Goal: Information Seeking & Learning: Learn about a topic

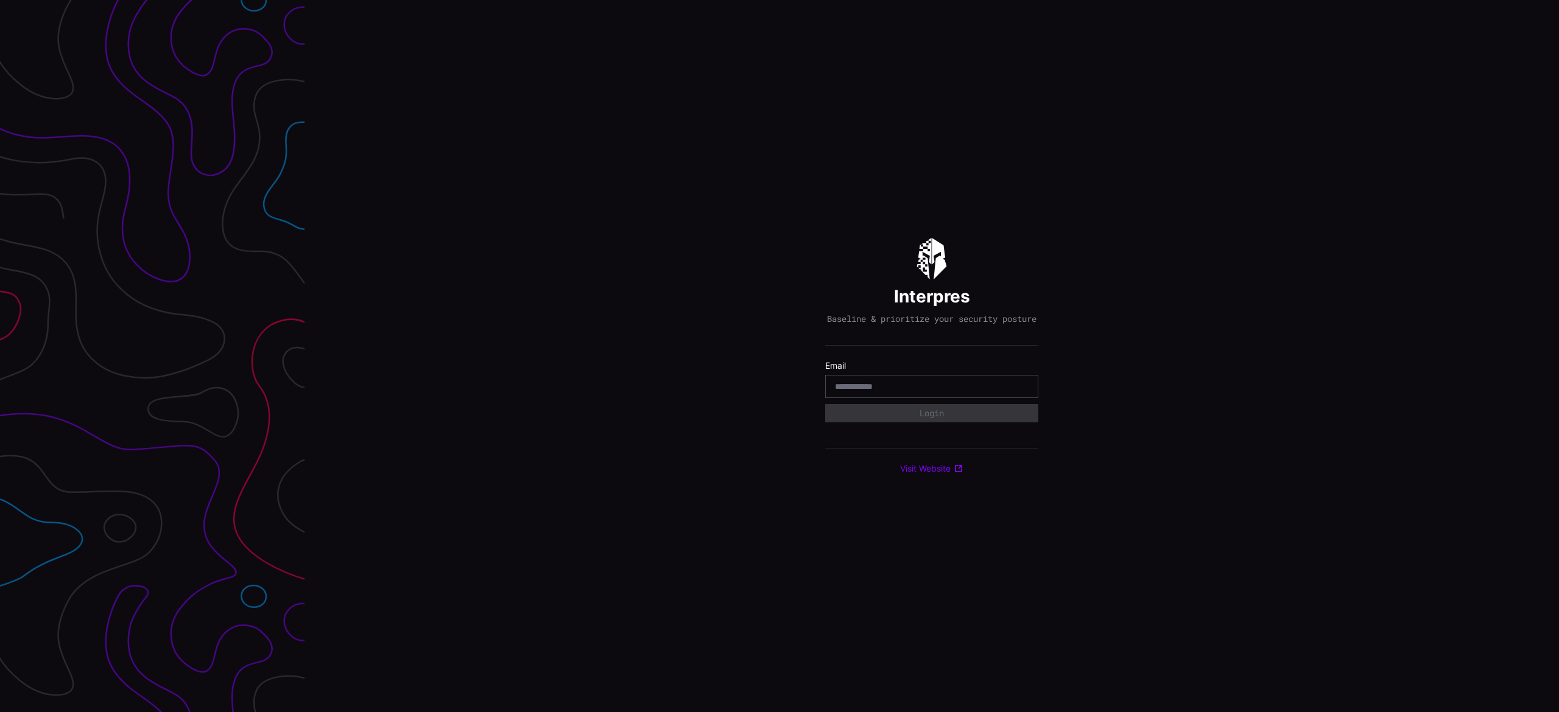
click at [859, 392] on input "email" at bounding box center [932, 386] width 194 height 11
type input "**********"
click at [943, 424] on div "Select Tenant" at bounding box center [926, 418] width 183 height 11
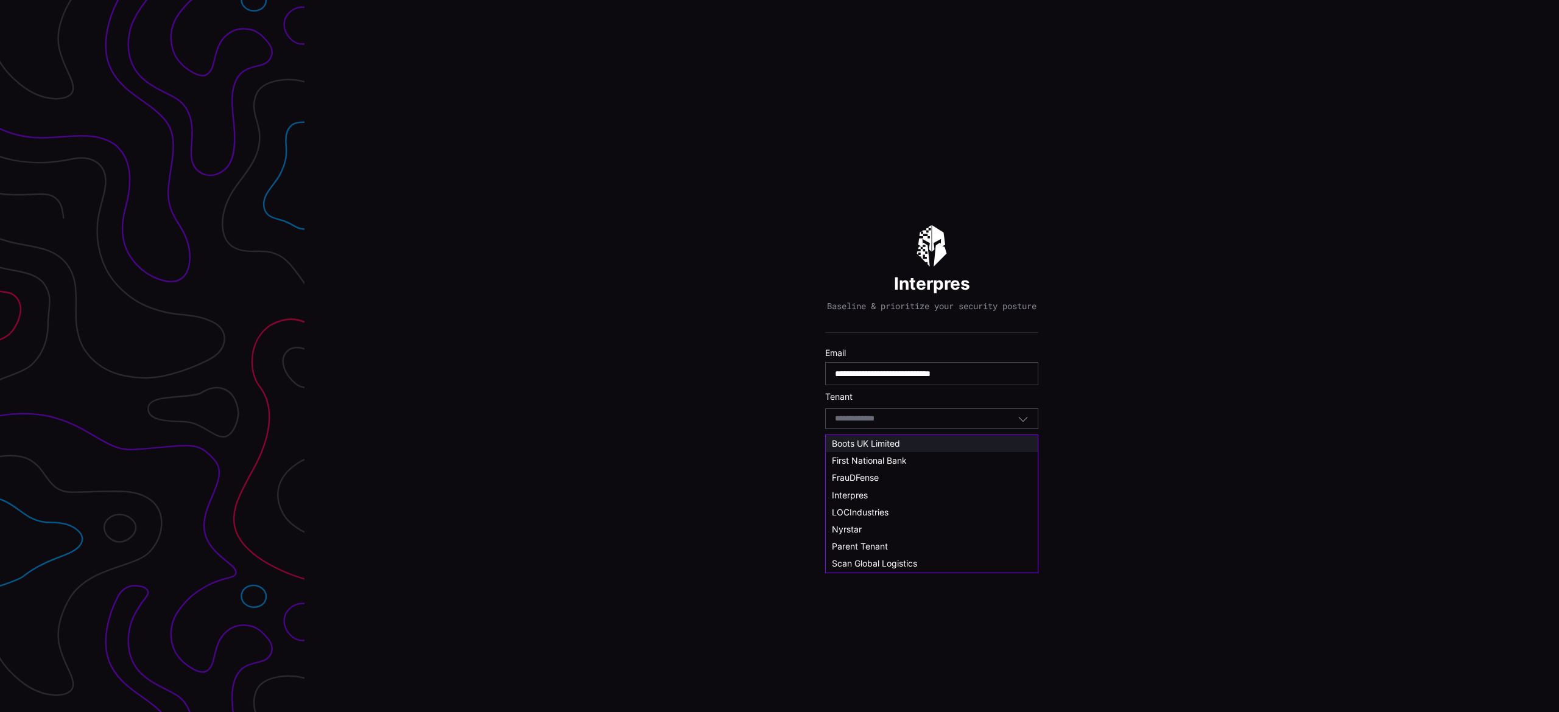
click at [907, 445] on div "Boots UK Limited" at bounding box center [932, 443] width 200 height 11
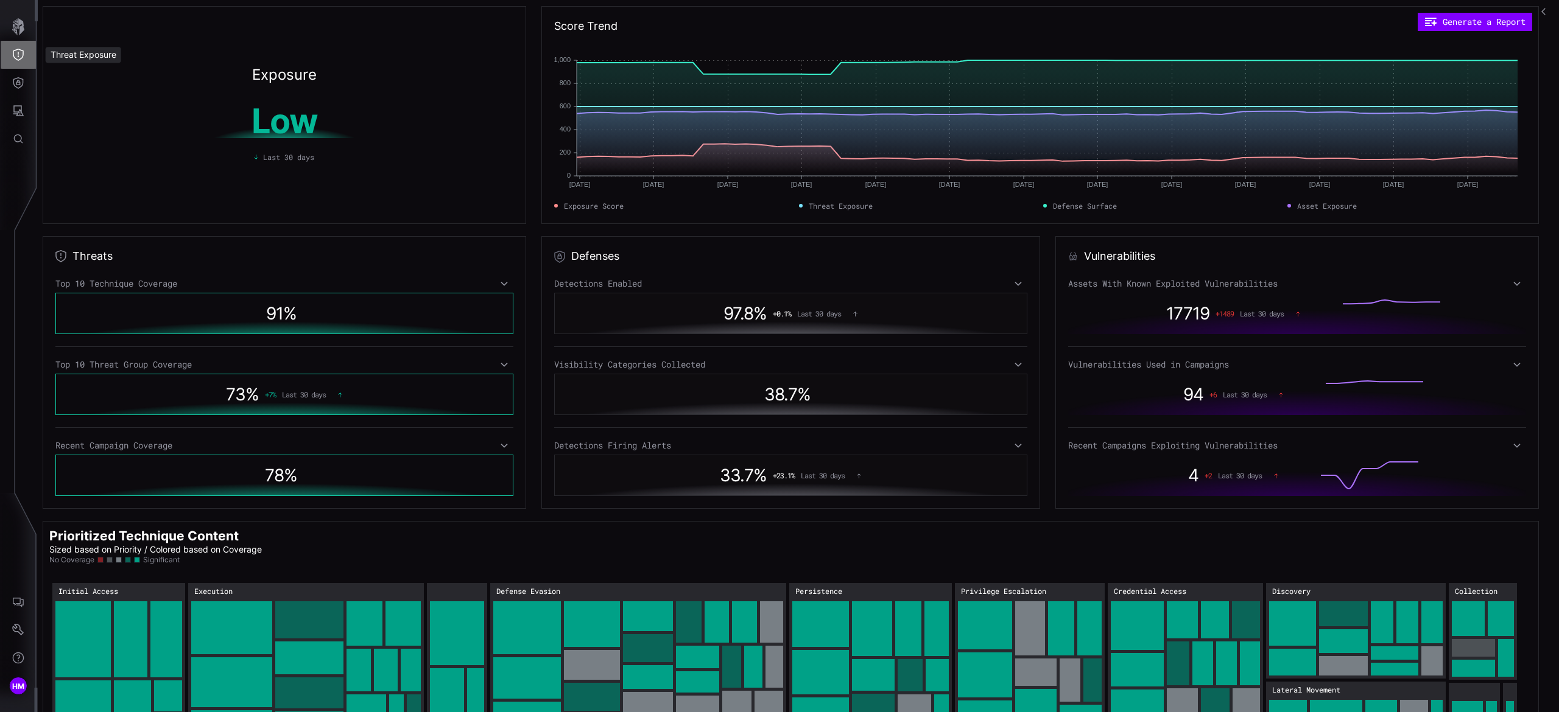
click at [16, 55] on icon "Threat Exposure" at bounding box center [18, 55] width 12 height 12
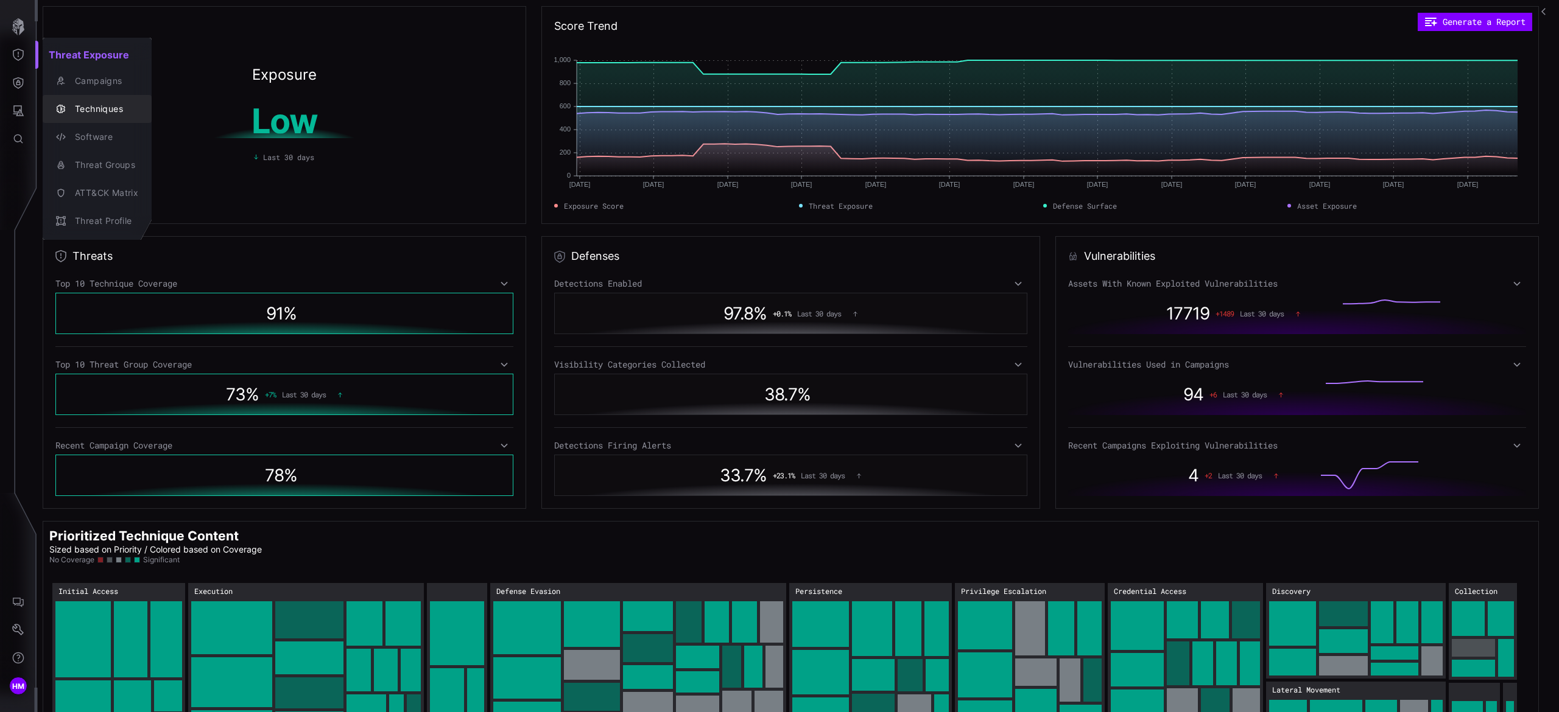
click at [88, 107] on div "Techniques" at bounding box center [103, 109] width 69 height 15
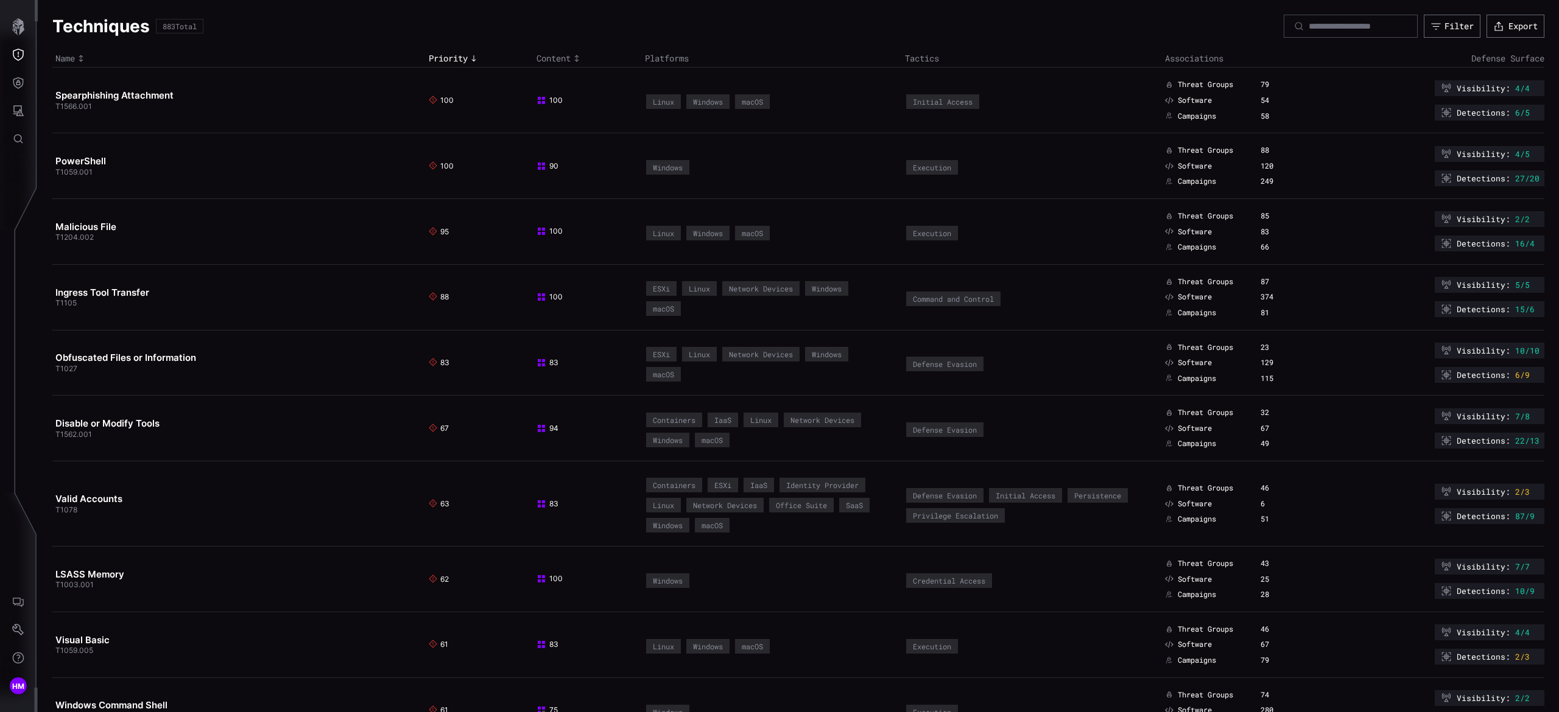
click at [88, 107] on span "T1566.001" at bounding box center [73, 106] width 37 height 9
click at [572, 58] on icon "Toggle sort direction" at bounding box center [577, 59] width 10 height 10
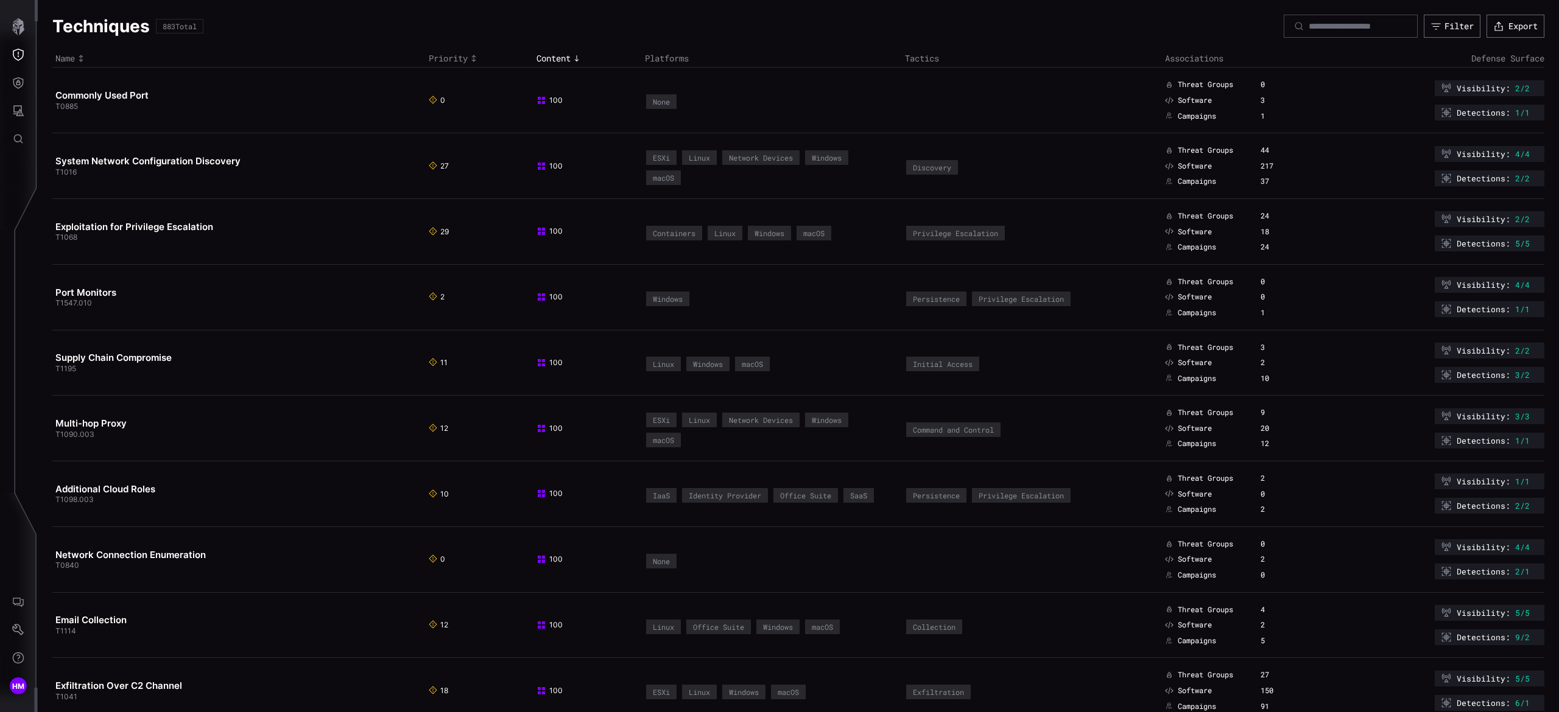
click at [572, 58] on icon "Toggle sort direction" at bounding box center [577, 59] width 10 height 10
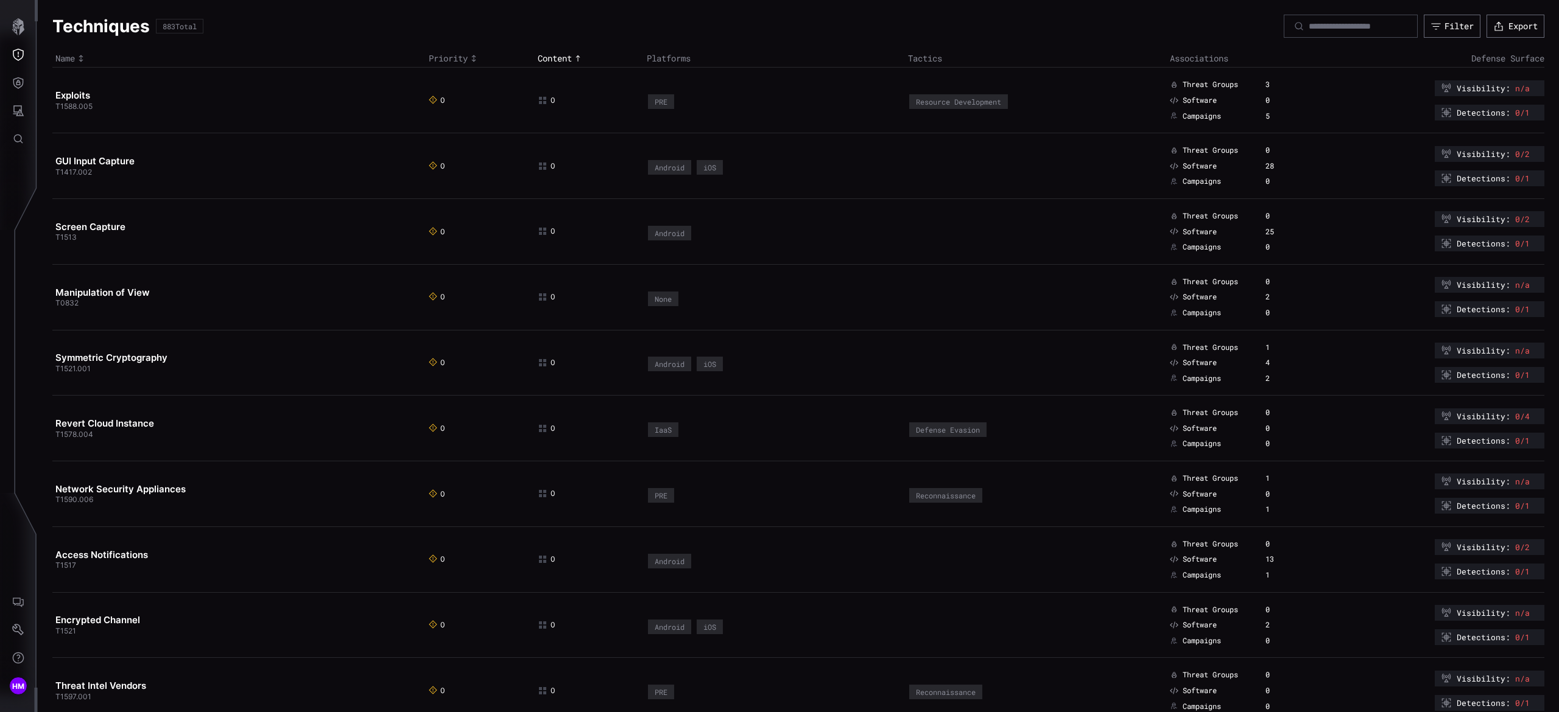
click at [573, 58] on icon "Toggle sort direction" at bounding box center [578, 59] width 10 height 10
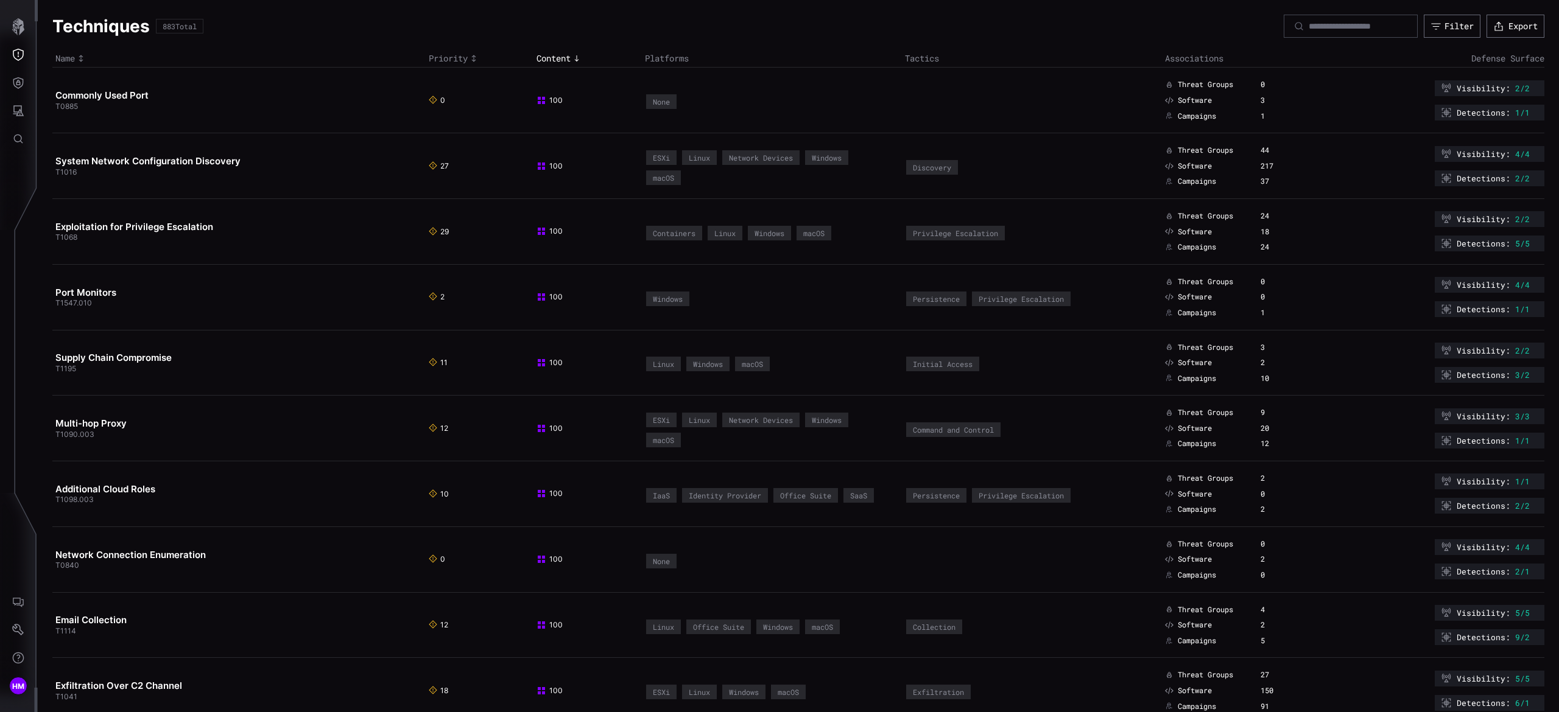
click at [471, 58] on icon "Toggle sort direction" at bounding box center [473, 58] width 4 height 7
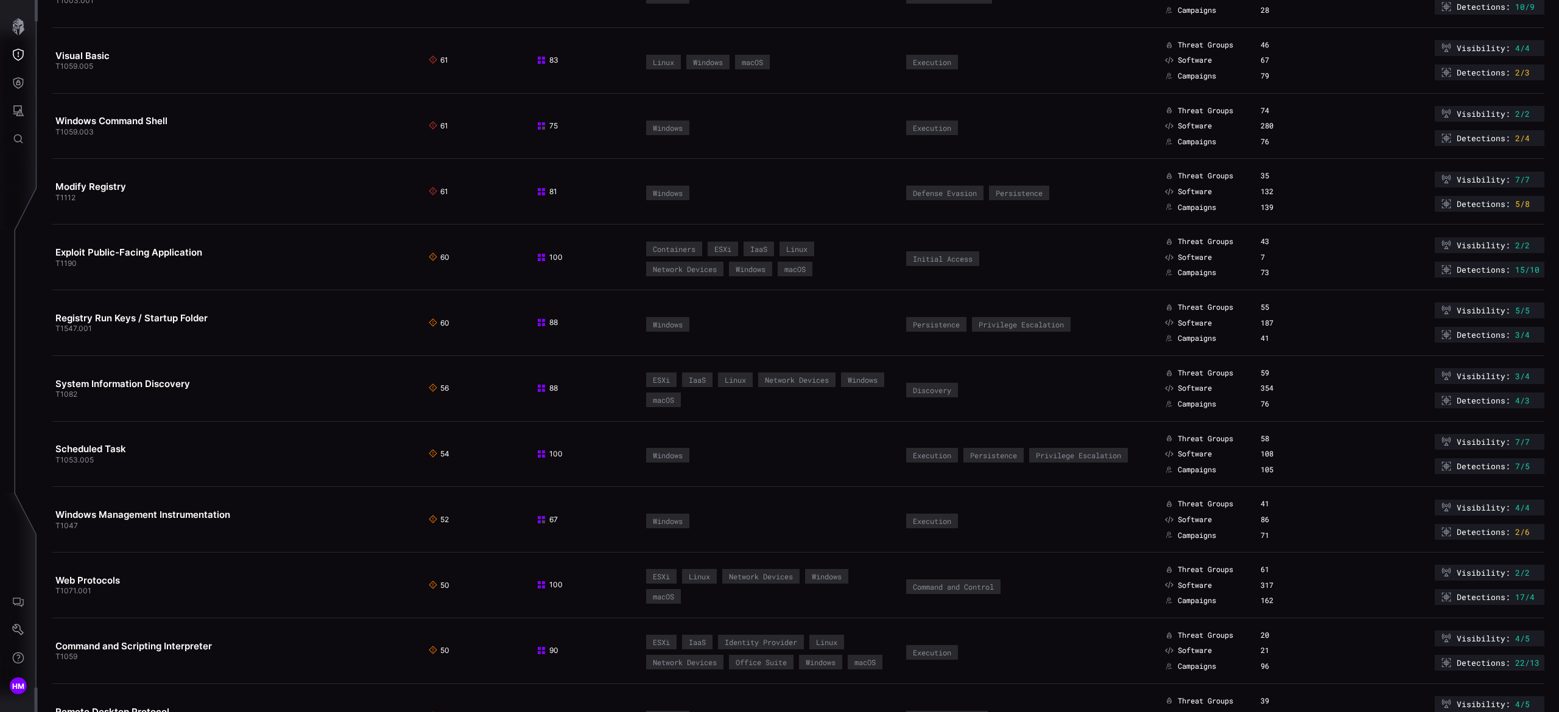
scroll to position [633, 0]
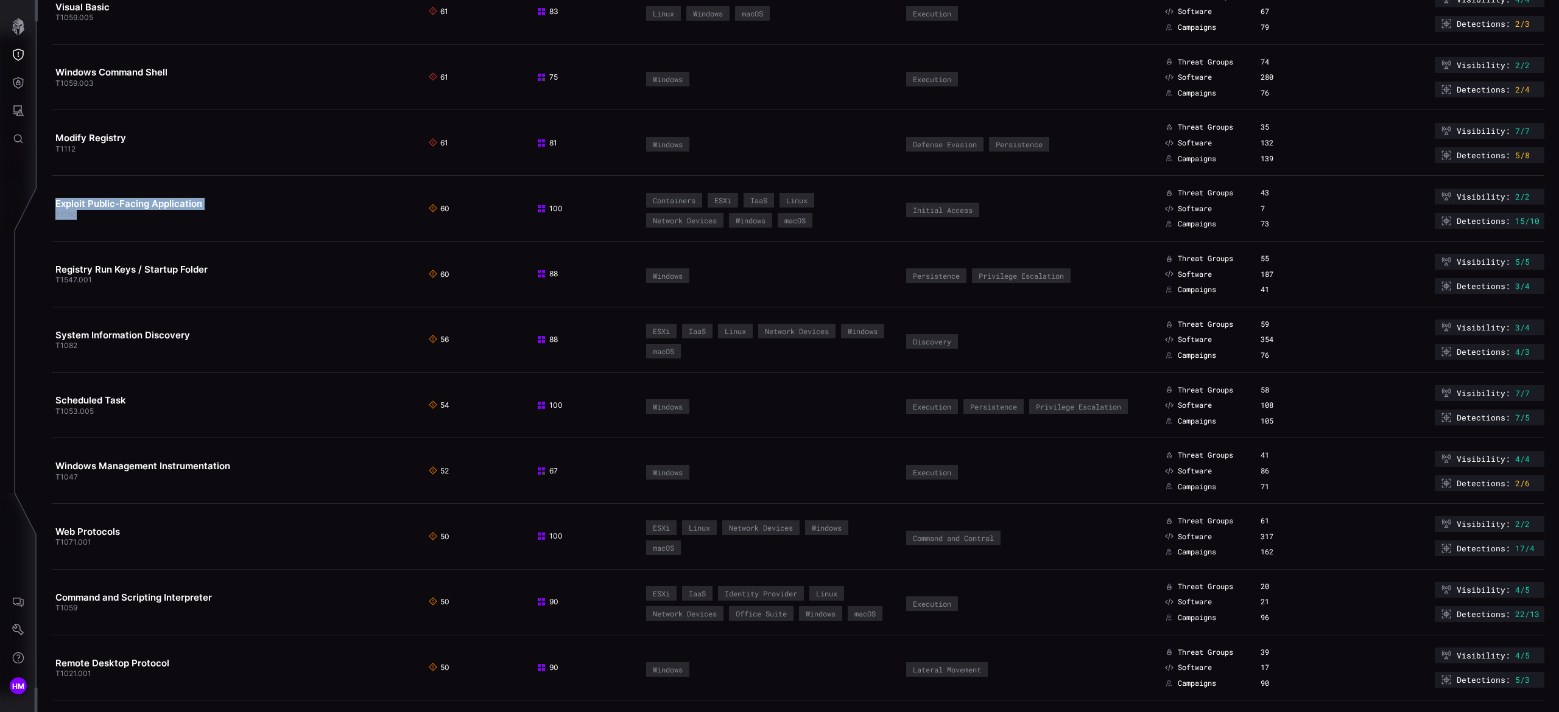
drag, startPoint x: 98, startPoint y: 217, endPoint x: 54, endPoint y: 211, distance: 44.2
click at [54, 211] on td "Exploit Public-Facing Application T1190" at bounding box center [238, 209] width 373 height 66
copy td "Exploit Public-Facing Application T1190"
drag, startPoint x: 91, startPoint y: 356, endPoint x: 55, endPoint y: 340, distance: 39.3
click at [55, 340] on td "System Information Discovery T1082" at bounding box center [238, 340] width 373 height 66
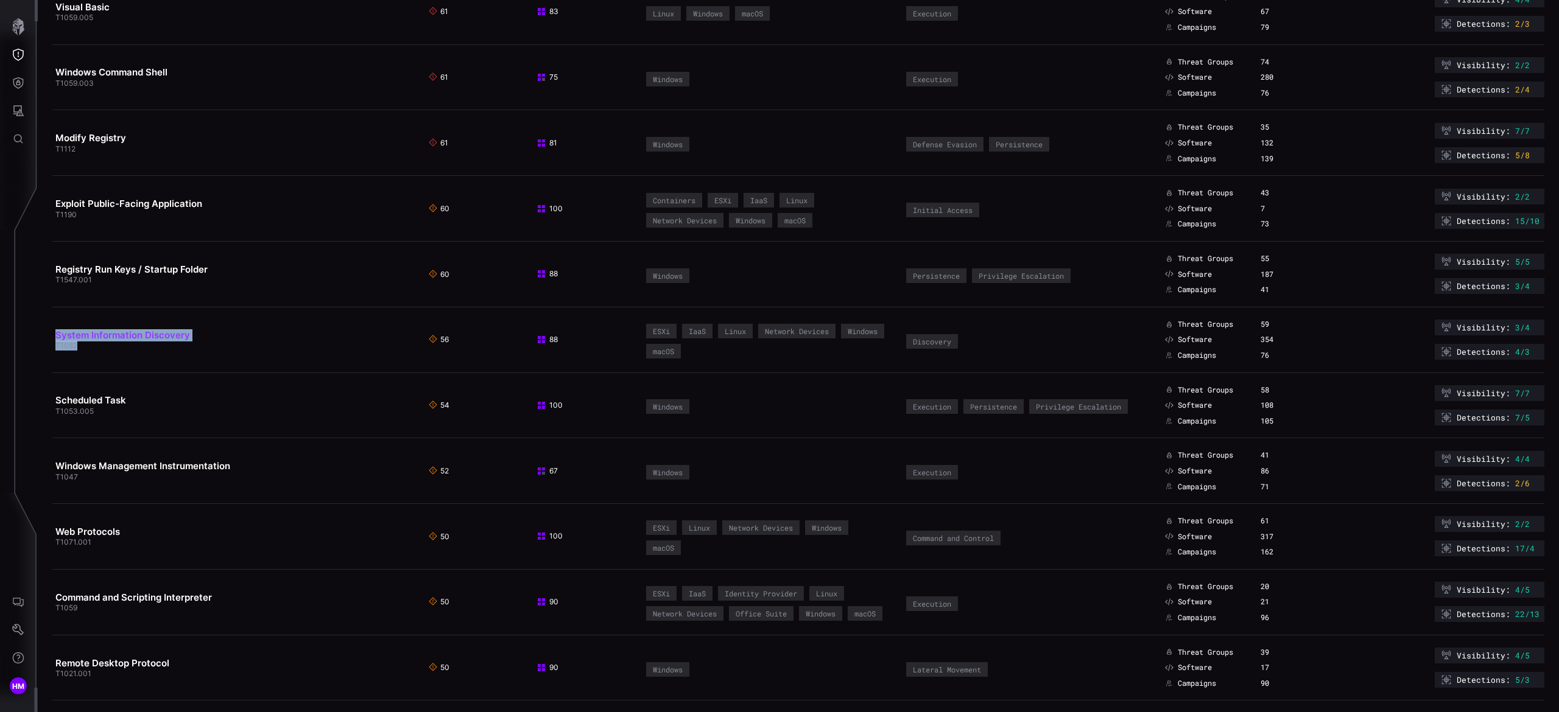
copy td "System Information Discovery T1082"
click at [231, 320] on td "System Information Discovery T1082" at bounding box center [238, 340] width 373 height 66
drag, startPoint x: 76, startPoint y: 418, endPoint x: 57, endPoint y: 406, distance: 23.0
click at [57, 406] on td "Scheduled Task T1053.005" at bounding box center [238, 406] width 373 height 66
copy td "Scheduled Task T1053"
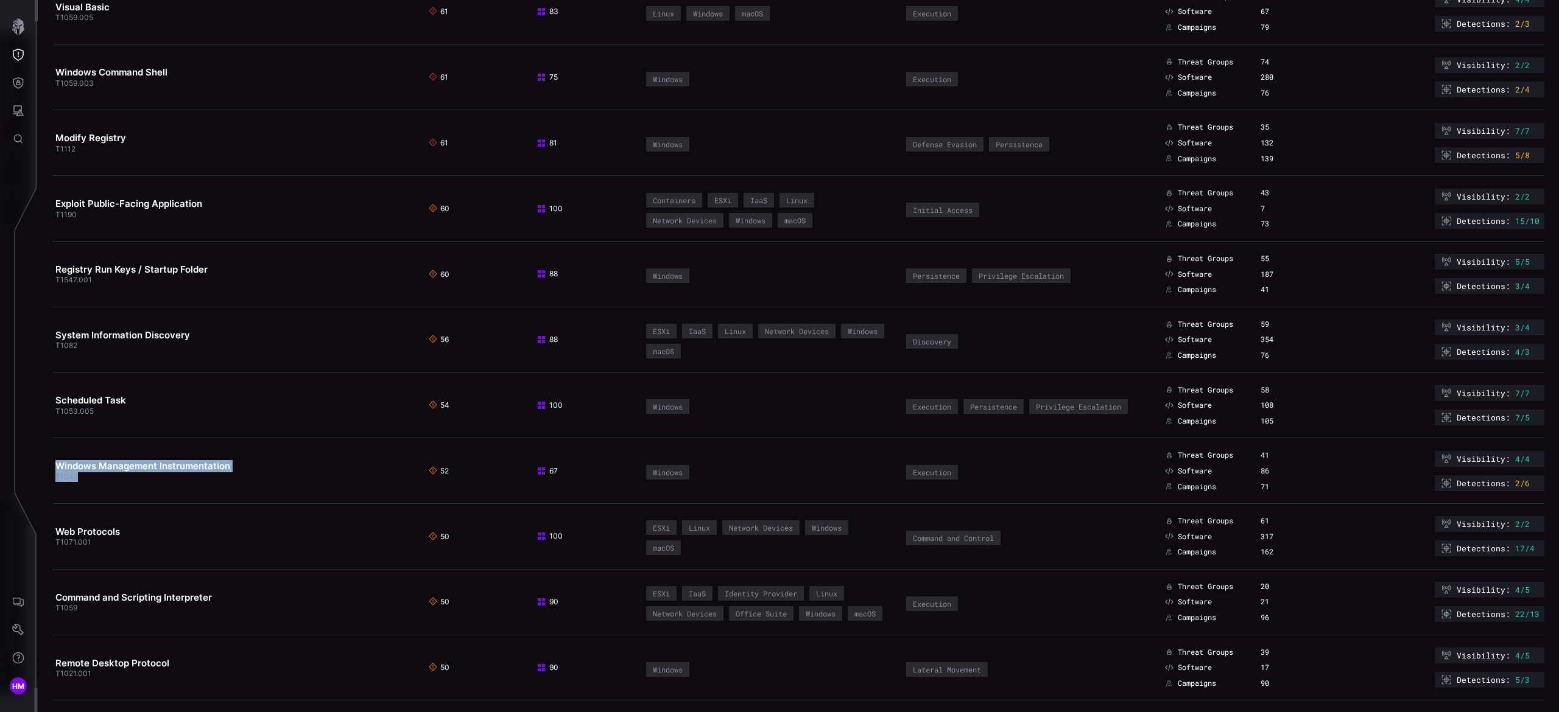
drag, startPoint x: 83, startPoint y: 487, endPoint x: 52, endPoint y: 477, distance: 32.0
click at [52, 477] on td "Windows Management Instrumentation T1047" at bounding box center [238, 471] width 373 height 66
copy td "Windows Management Instrumentation T1047"
